Goal: Find specific page/section: Find specific page/section

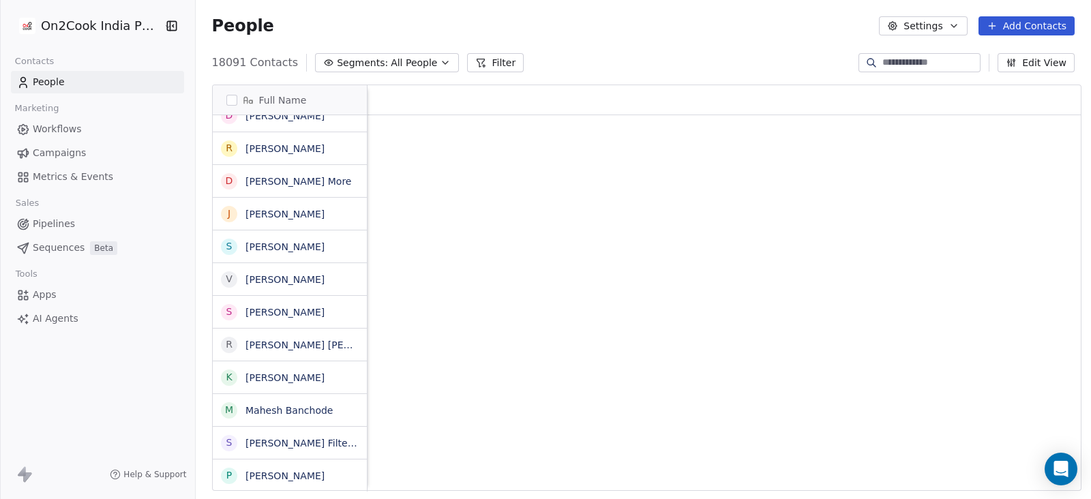
scroll to position [426, 889]
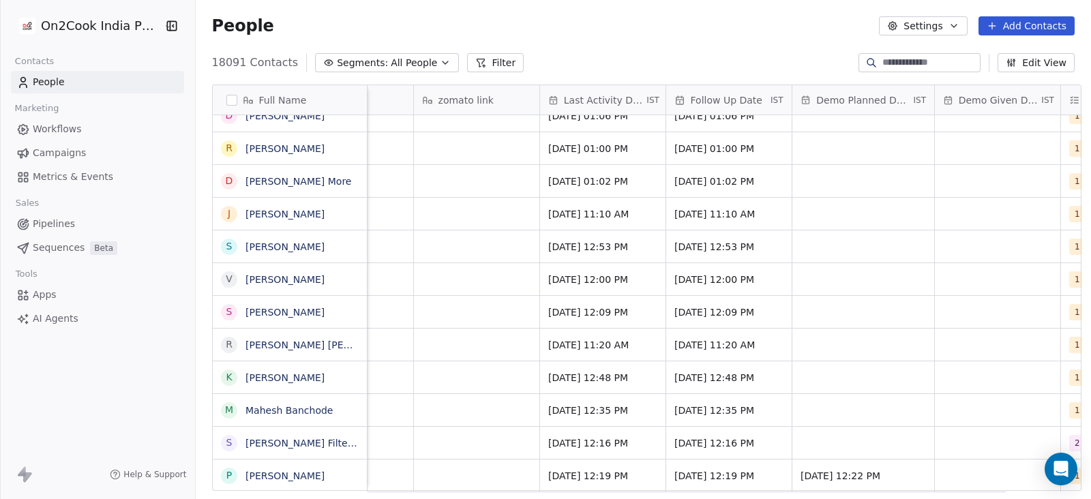
click at [649, 100] on span "IST" at bounding box center [653, 100] width 13 height 11
click at [649, 100] on html "On2Cook India Pvt. Ltd. Contacts People Marketing Workflows Campaigns Metrics &…" at bounding box center [545, 249] width 1091 height 499
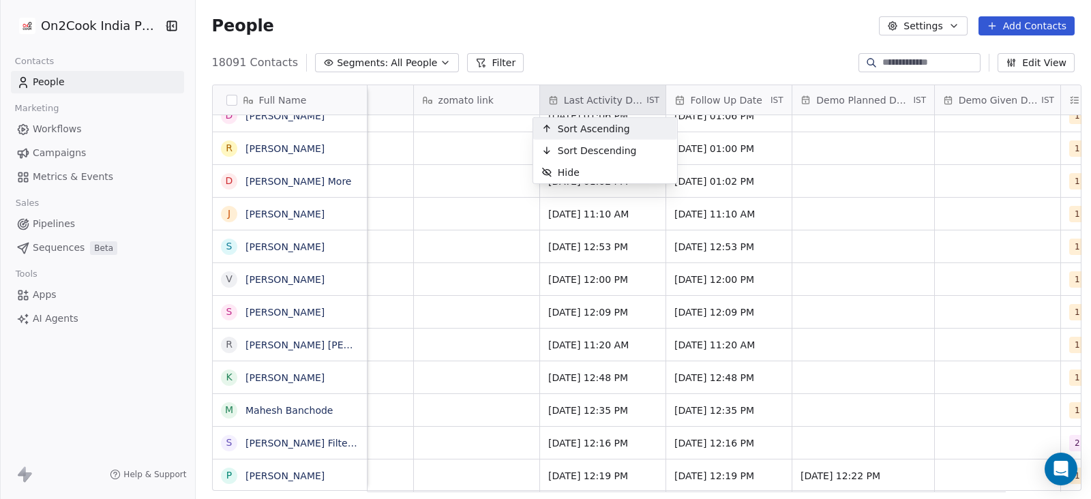
click at [649, 100] on html "On2Cook India Pvt. Ltd. Contacts People Marketing Workflows Campaigns Metrics &…" at bounding box center [545, 249] width 1091 height 499
click at [649, 100] on span "IST" at bounding box center [653, 100] width 13 height 11
drag, startPoint x: 649, startPoint y: 100, endPoint x: 587, endPoint y: 102, distance: 61.4
click at [587, 102] on html "On2Cook India Pvt. Ltd. Contacts People Marketing Workflows Campaigns Metrics &…" at bounding box center [545, 249] width 1091 height 499
copy div "Last Activity Date IST"
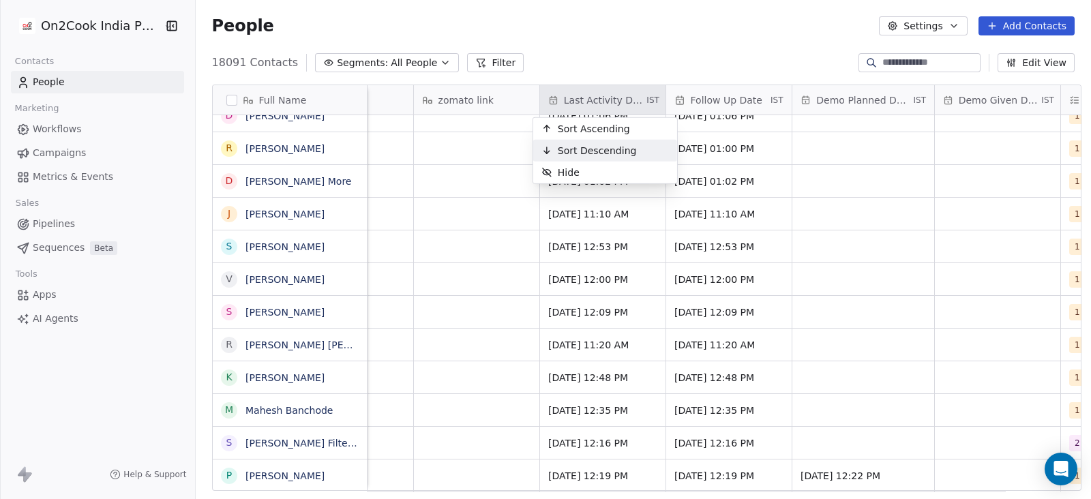
click at [439, 305] on html "On2Cook India Pvt. Ltd. Contacts People Marketing Workflows Campaigns Metrics &…" at bounding box center [545, 249] width 1091 height 499
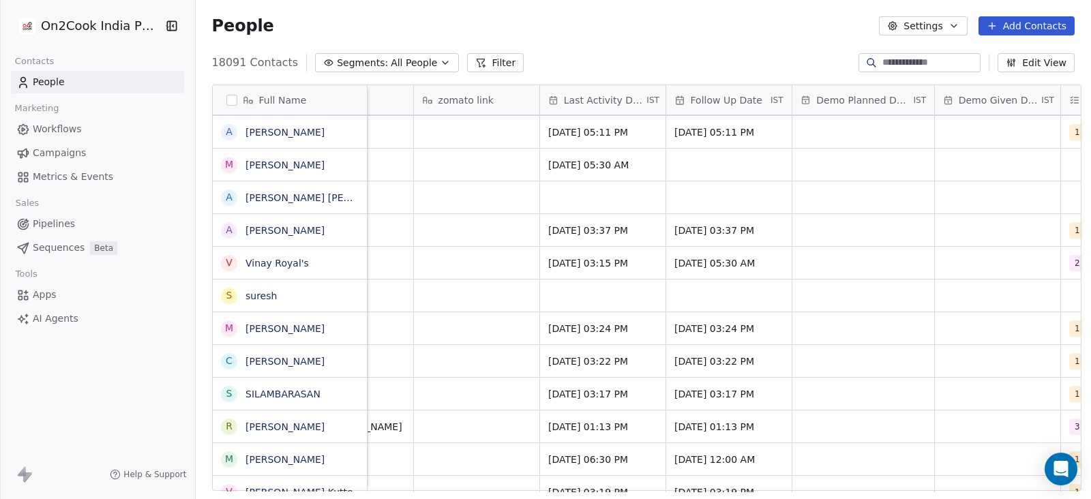
scroll to position [0, 2108]
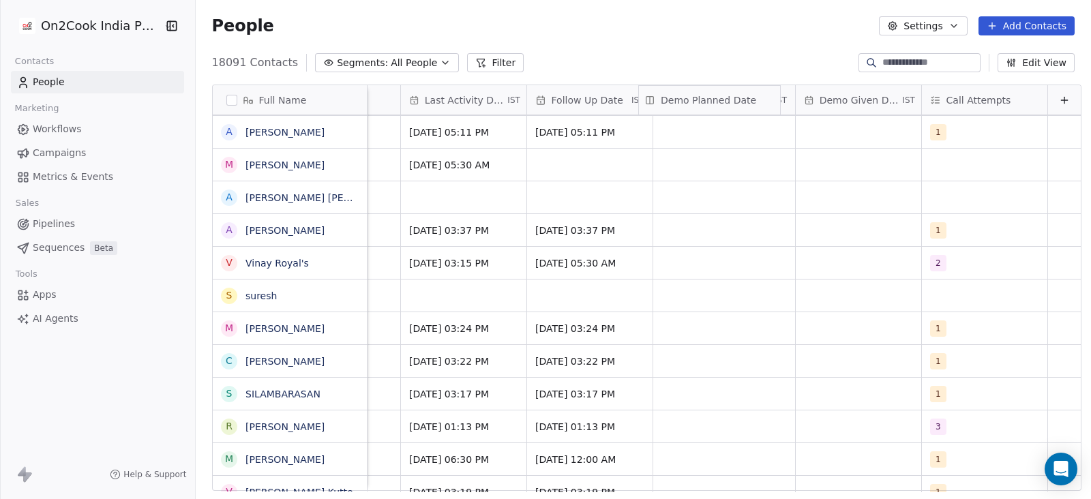
drag, startPoint x: 774, startPoint y: 98, endPoint x: 741, endPoint y: 91, distance: 33.4
click at [741, 91] on div "Full Name C [PERSON_NAME] P Premsaraan [PERSON_NAME] P Poonam Dash S [PERSON_NA…" at bounding box center [647, 288] width 868 height 407
click at [774, 98] on div "Demo Planned Date IST" at bounding box center [724, 99] width 142 height 29
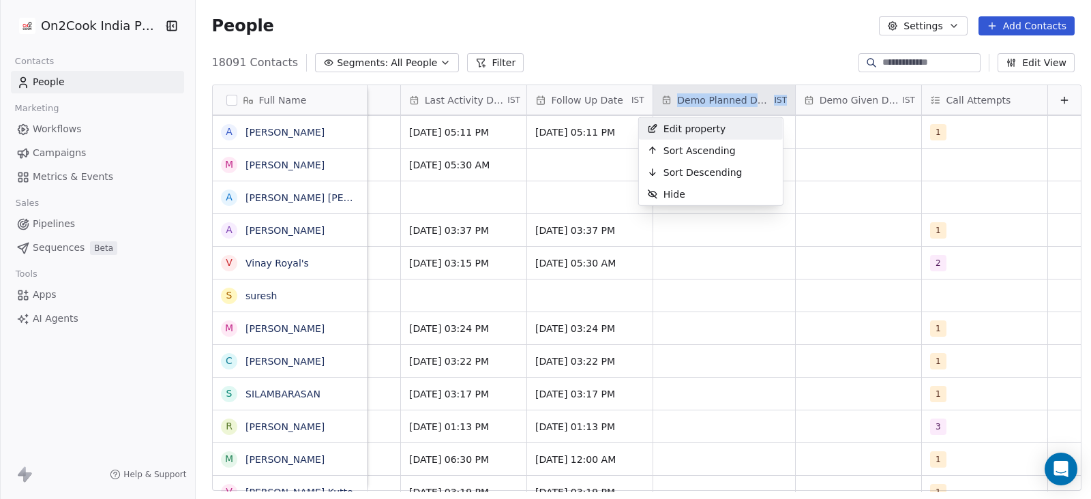
drag, startPoint x: 774, startPoint y: 98, endPoint x: 651, endPoint y: 98, distance: 122.8
click at [651, 98] on html "On2Cook India Pvt. Ltd. Contacts People Marketing Workflows Campaigns Metrics &…" at bounding box center [545, 249] width 1091 height 499
copy div "Demo Planned Date IST"
click at [897, 102] on html "On2Cook India Pvt. Ltd. Contacts People Marketing Workflows Campaigns Metrics &…" at bounding box center [545, 249] width 1091 height 499
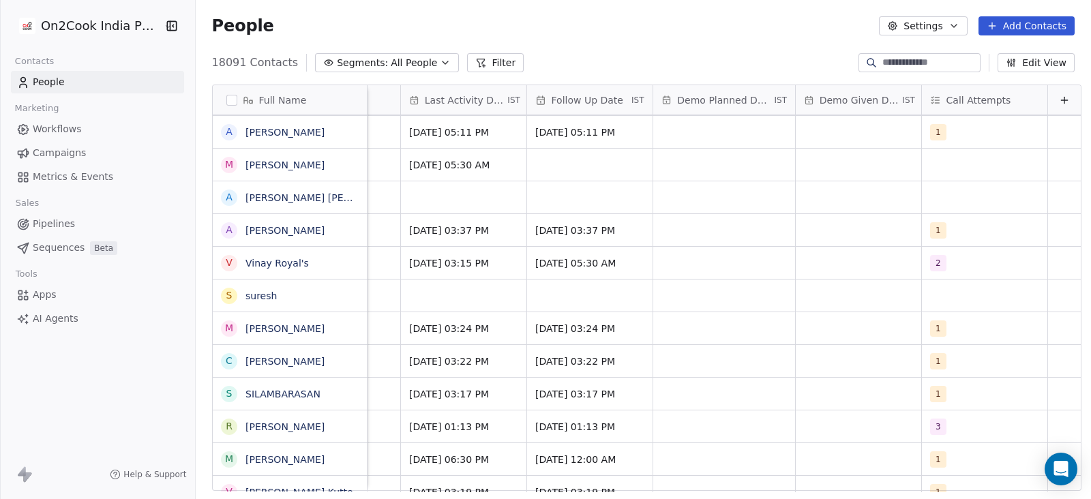
click at [899, 96] on div "Demo Given Date IST" at bounding box center [859, 99] width 126 height 29
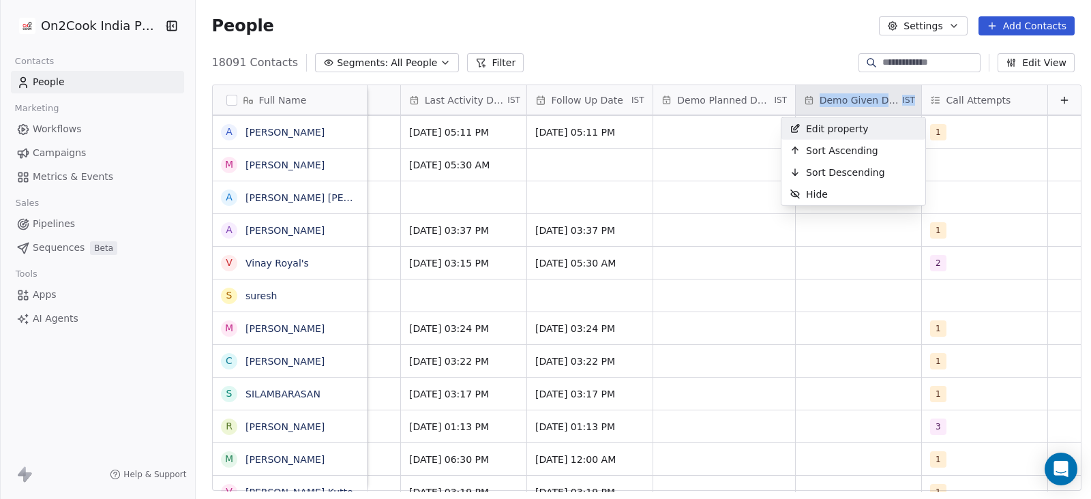
drag, startPoint x: 898, startPoint y: 97, endPoint x: 791, endPoint y: 98, distance: 107.1
click at [791, 98] on html "On2Cook India Pvt. Ltd. Contacts People Marketing Workflows Campaigns Metrics &…" at bounding box center [545, 249] width 1091 height 499
copy div "Demo Given Date IST"
click at [718, 236] on html "On2Cook India Pvt. Ltd. Contacts People Marketing Workflows Campaigns Metrics &…" at bounding box center [545, 249] width 1091 height 499
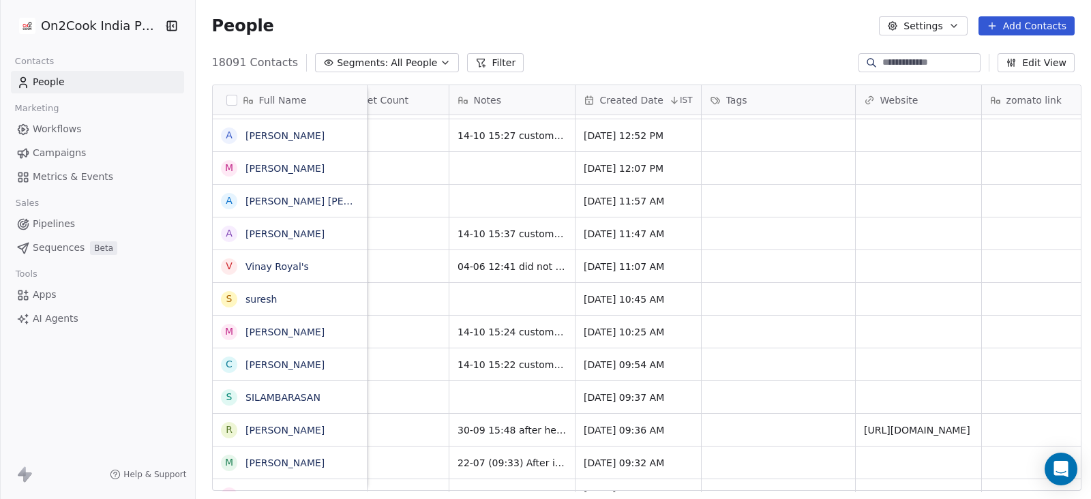
scroll to position [0, 999]
